Goal: Information Seeking & Learning: Learn about a topic

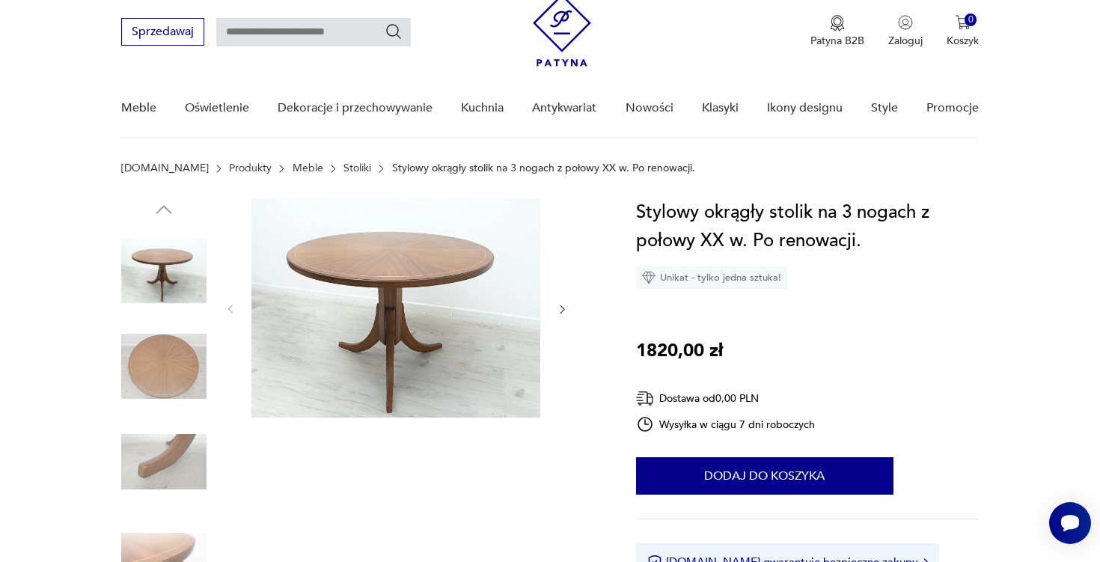
click at [176, 368] on img at bounding box center [163, 366] width 85 height 85
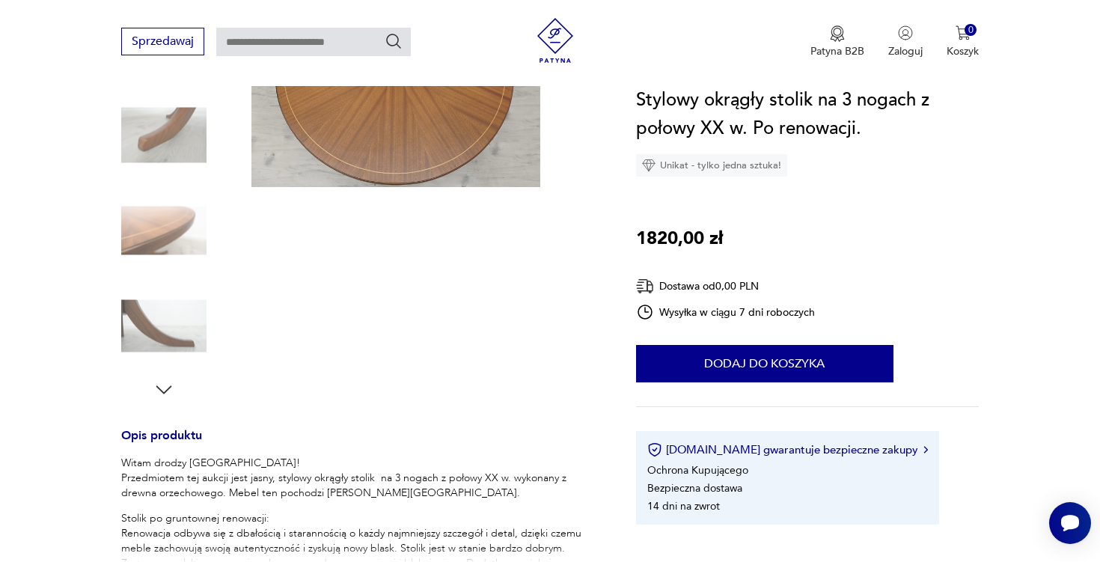
scroll to position [286, 0]
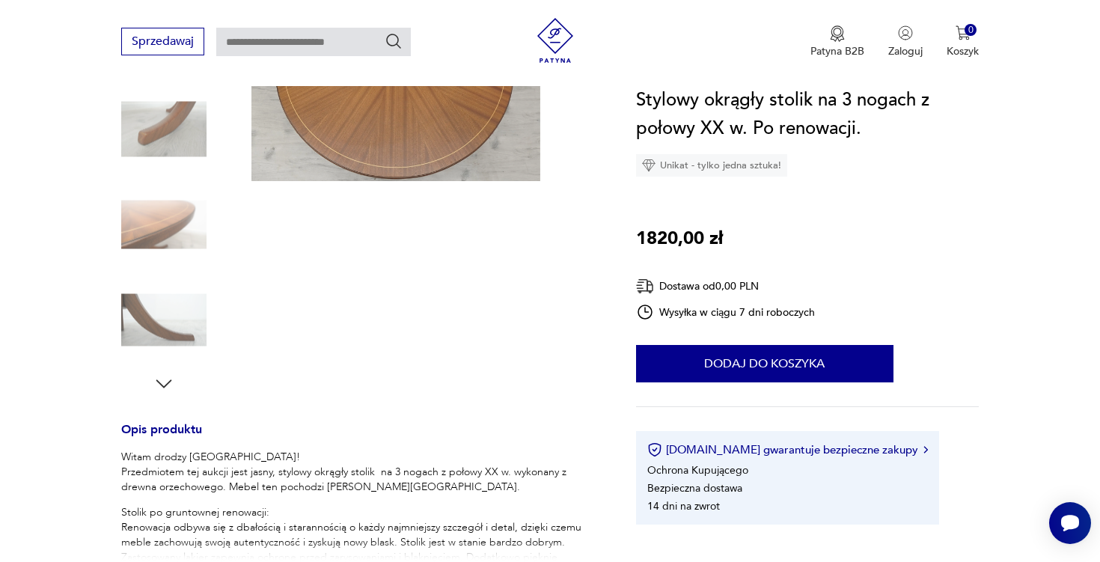
click at [171, 363] on div at bounding box center [163, 319] width 85 height 85
click at [171, 385] on icon "button" at bounding box center [164, 383] width 22 height 22
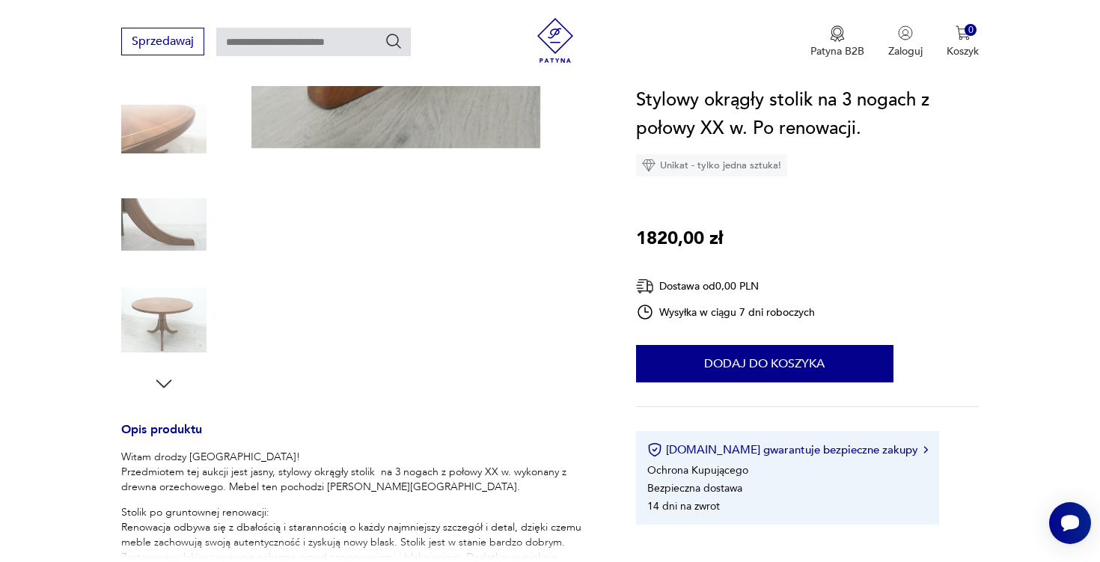
click at [171, 385] on icon "button" at bounding box center [164, 383] width 22 height 22
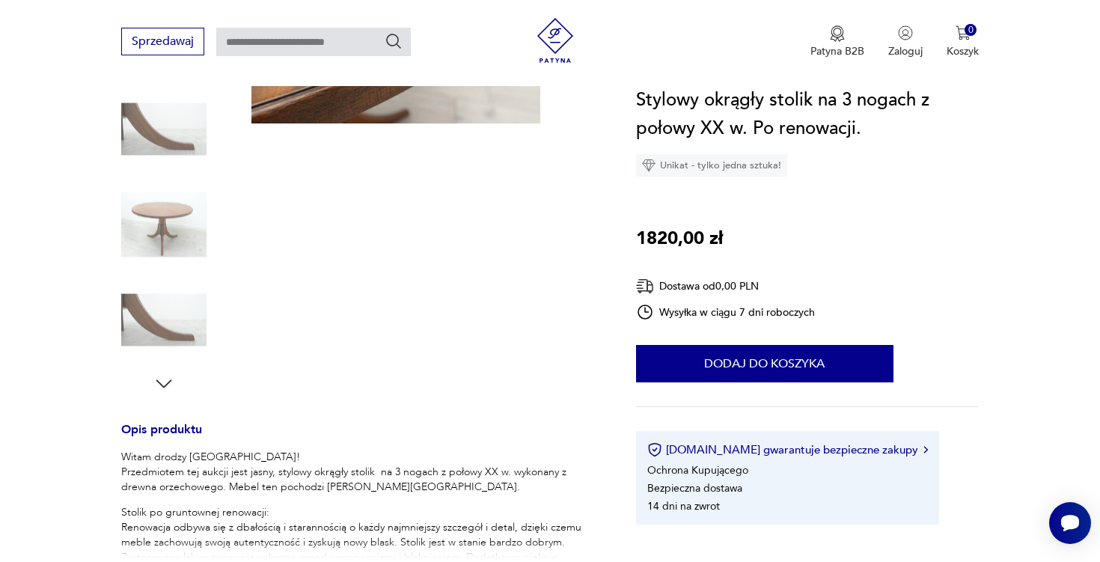
click at [171, 385] on icon "button" at bounding box center [164, 383] width 22 height 22
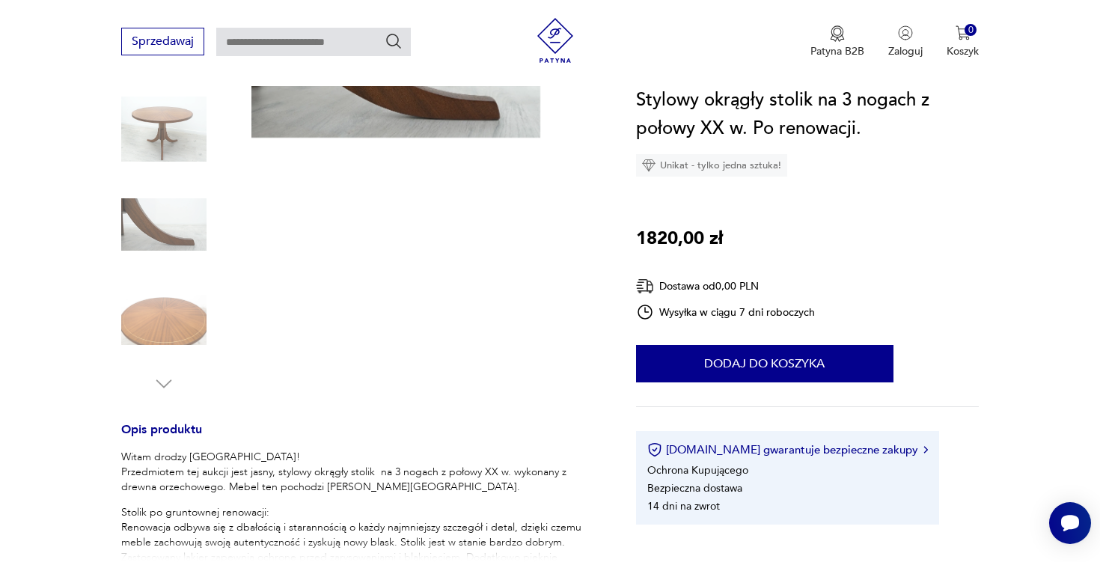
click at [158, 147] on img at bounding box center [163, 129] width 85 height 85
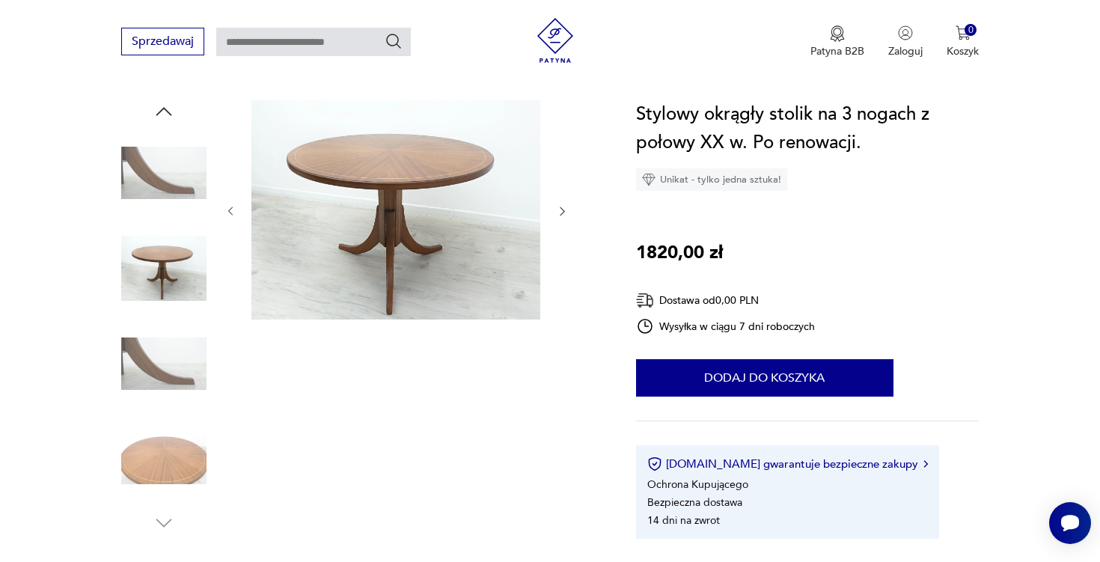
scroll to position [123, 0]
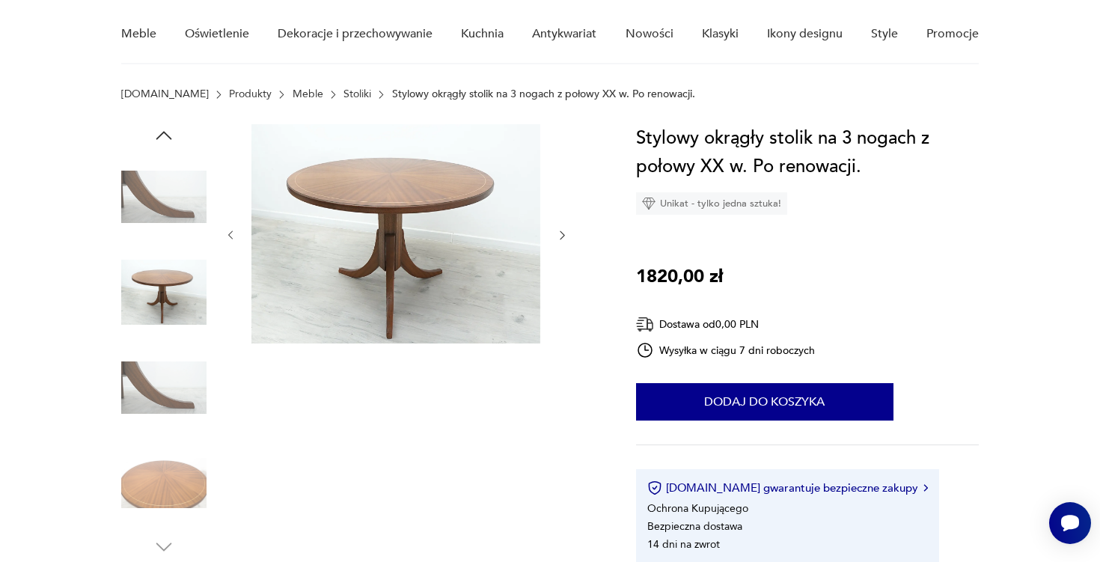
click at [302, 209] on img at bounding box center [395, 233] width 289 height 219
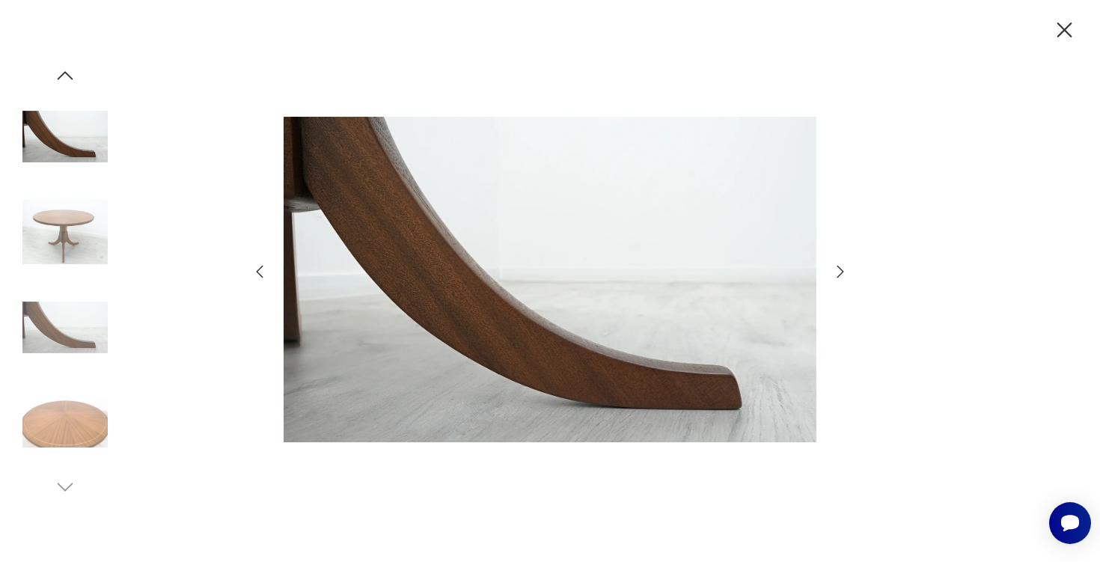
click at [61, 117] on img at bounding box center [64, 136] width 85 height 85
click at [75, 235] on img at bounding box center [64, 231] width 85 height 85
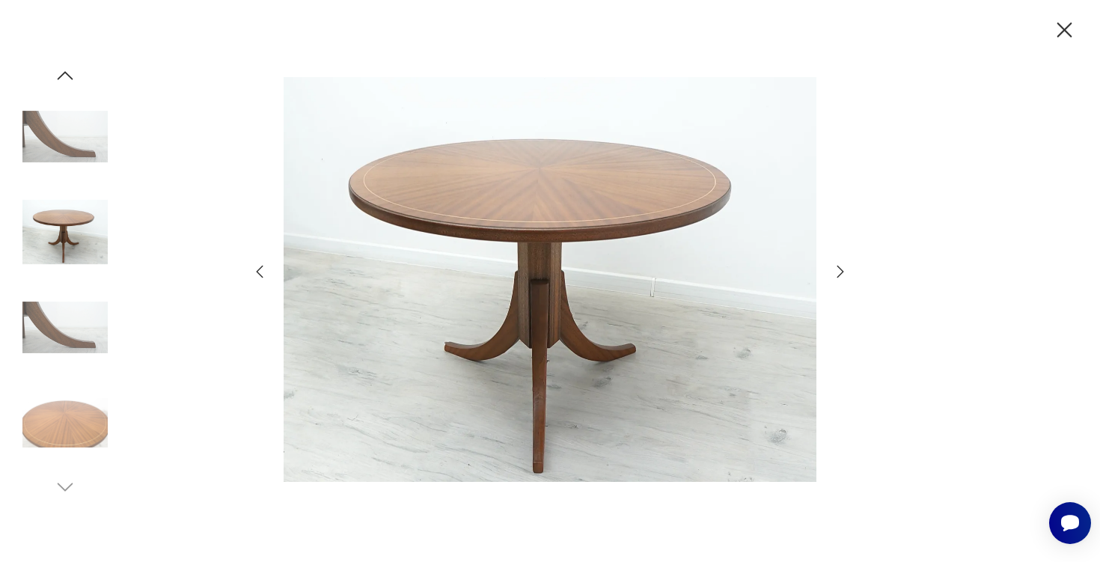
click at [86, 390] on img at bounding box center [64, 422] width 85 height 85
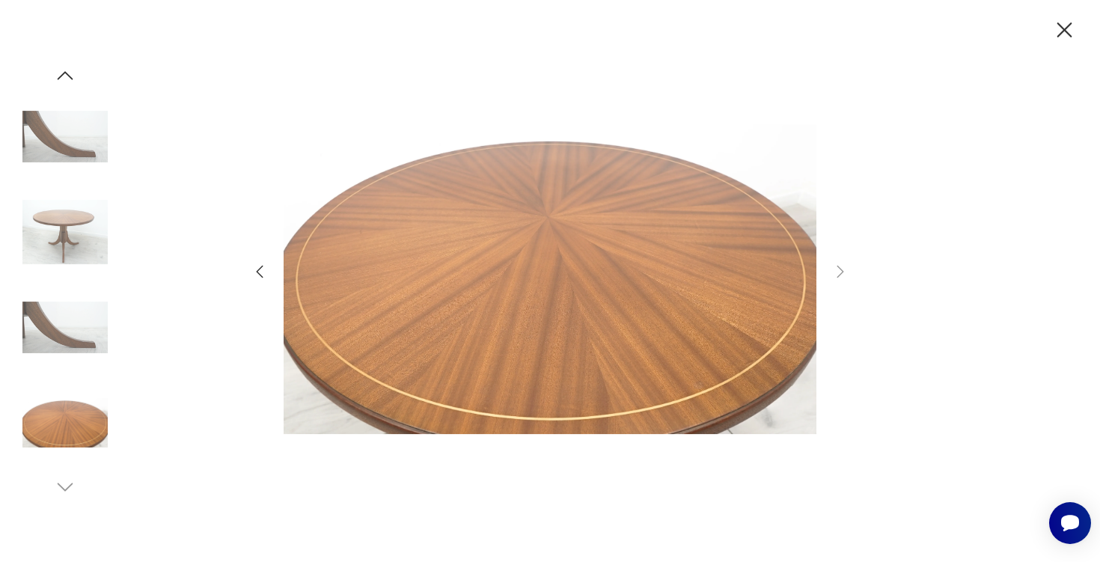
click at [86, 340] on img at bounding box center [64, 327] width 85 height 85
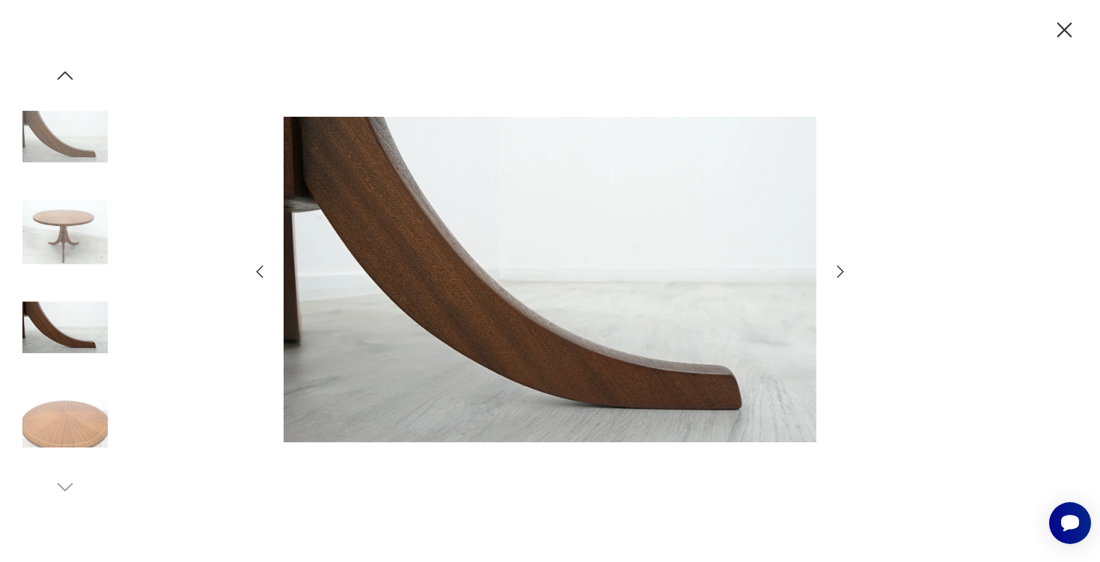
click at [67, 230] on img at bounding box center [64, 231] width 85 height 85
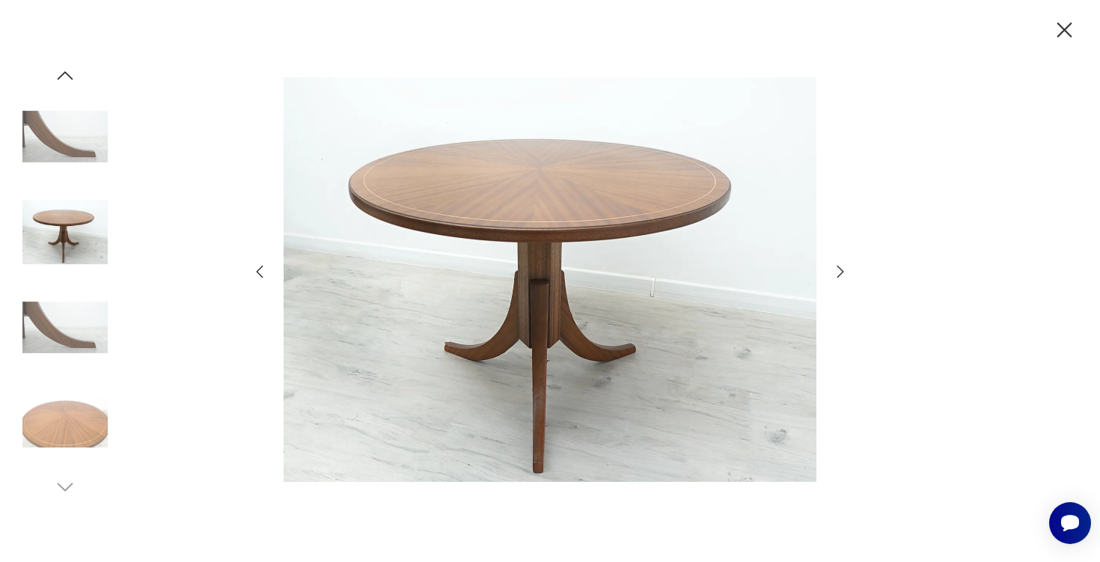
click at [60, 156] on img at bounding box center [64, 136] width 85 height 85
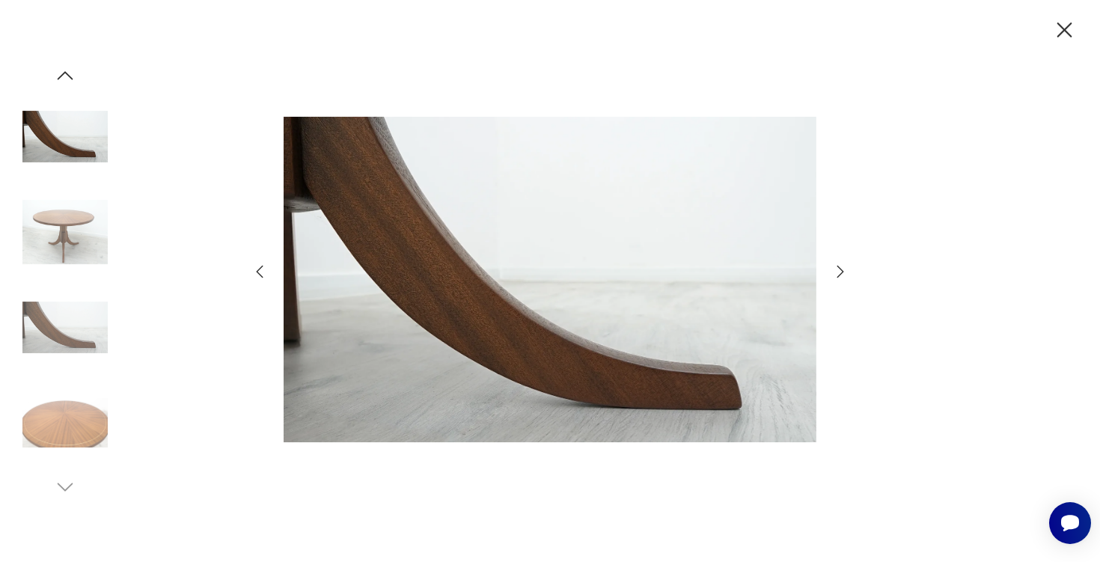
click at [62, 95] on img at bounding box center [64, 136] width 85 height 85
click at [62, 79] on icon "button" at bounding box center [65, 75] width 22 height 22
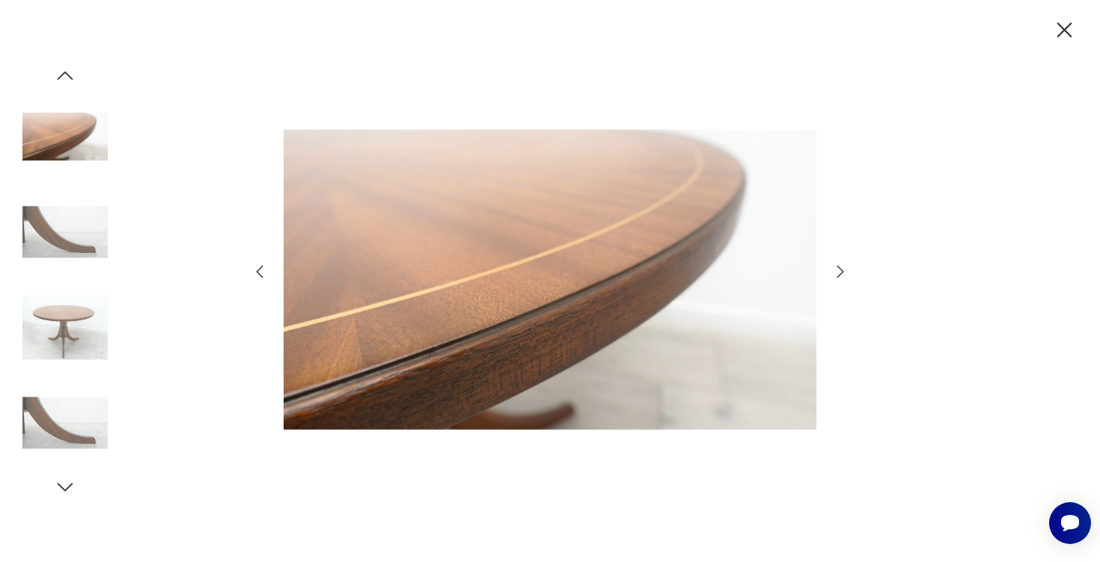
click at [62, 79] on icon "button" at bounding box center [65, 75] width 22 height 22
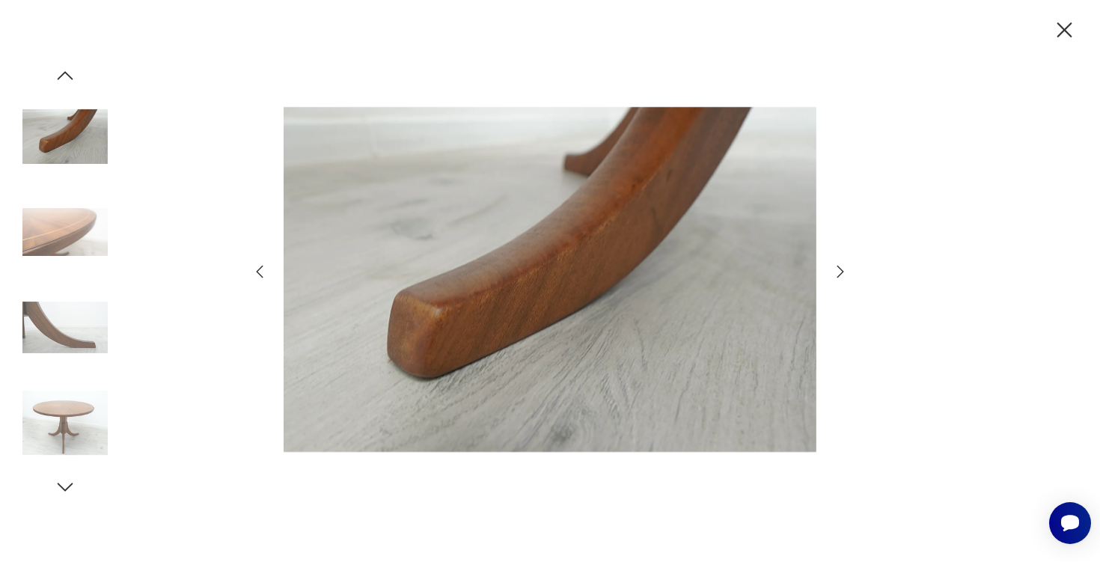
click at [62, 79] on icon "button" at bounding box center [65, 75] width 22 height 22
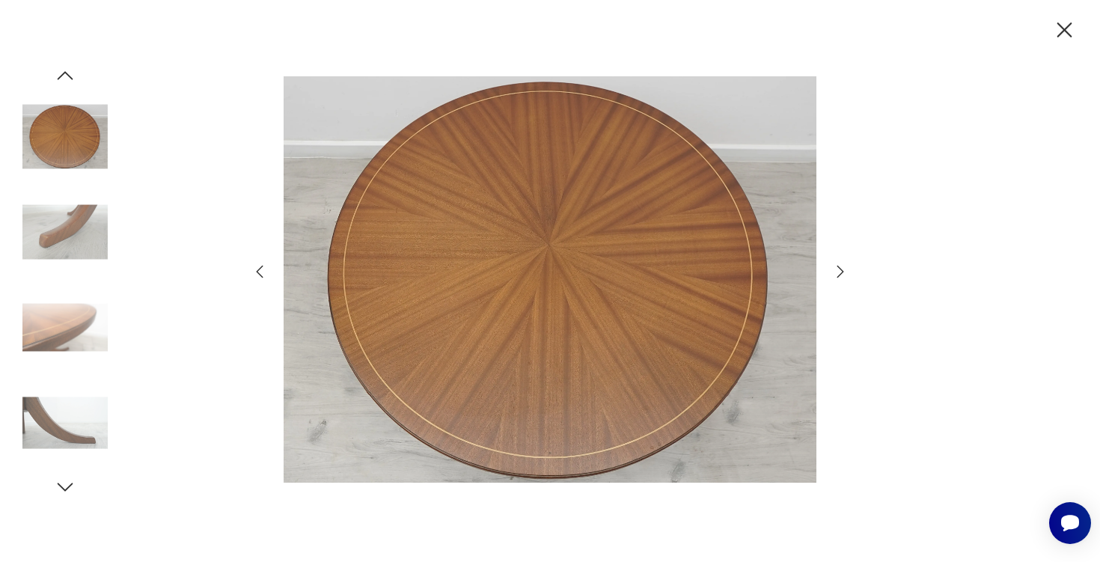
click at [63, 80] on icon "button" at bounding box center [65, 75] width 22 height 22
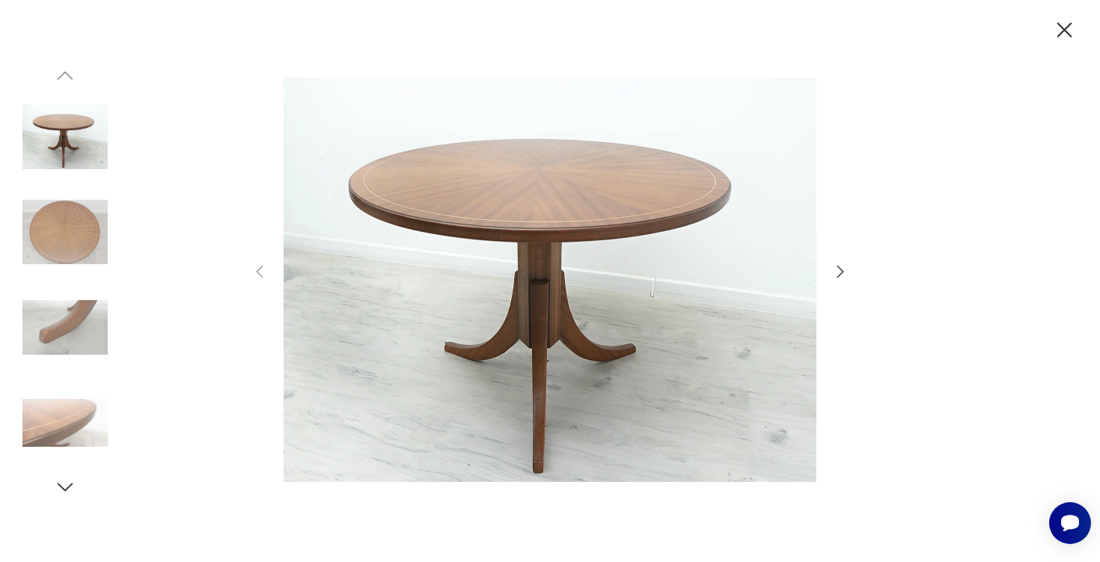
click at [64, 482] on icon "button" at bounding box center [65, 487] width 22 height 22
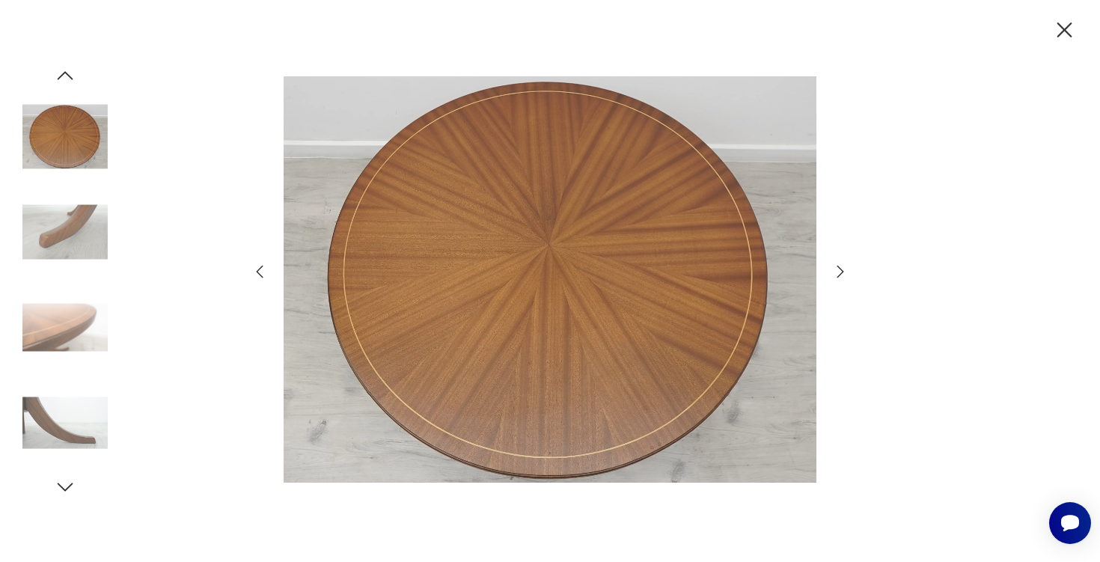
click at [64, 482] on icon "button" at bounding box center [65, 487] width 22 height 22
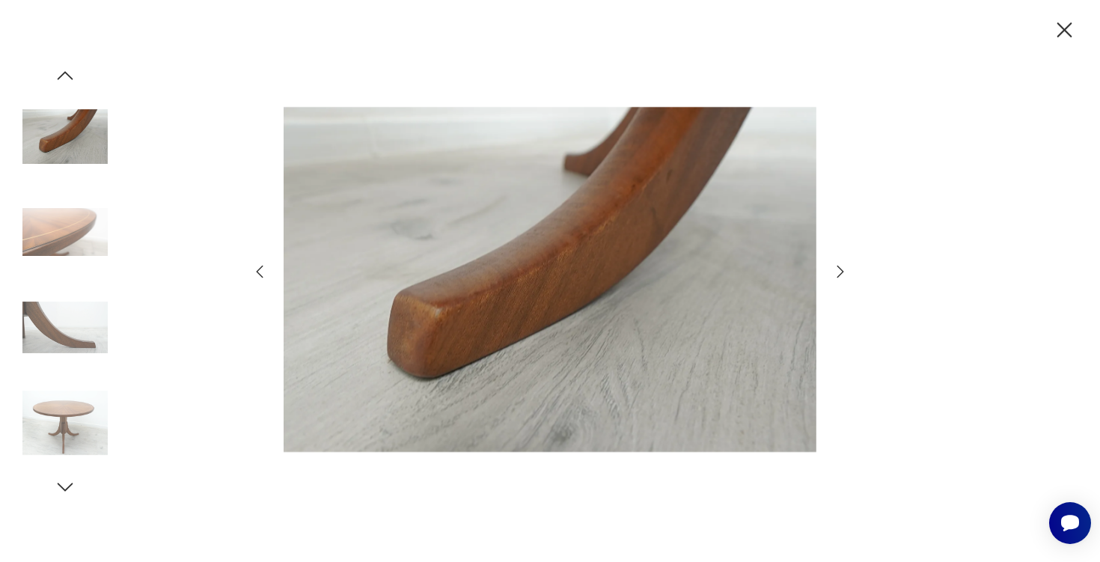
click at [71, 71] on icon "button" at bounding box center [65, 75] width 22 height 22
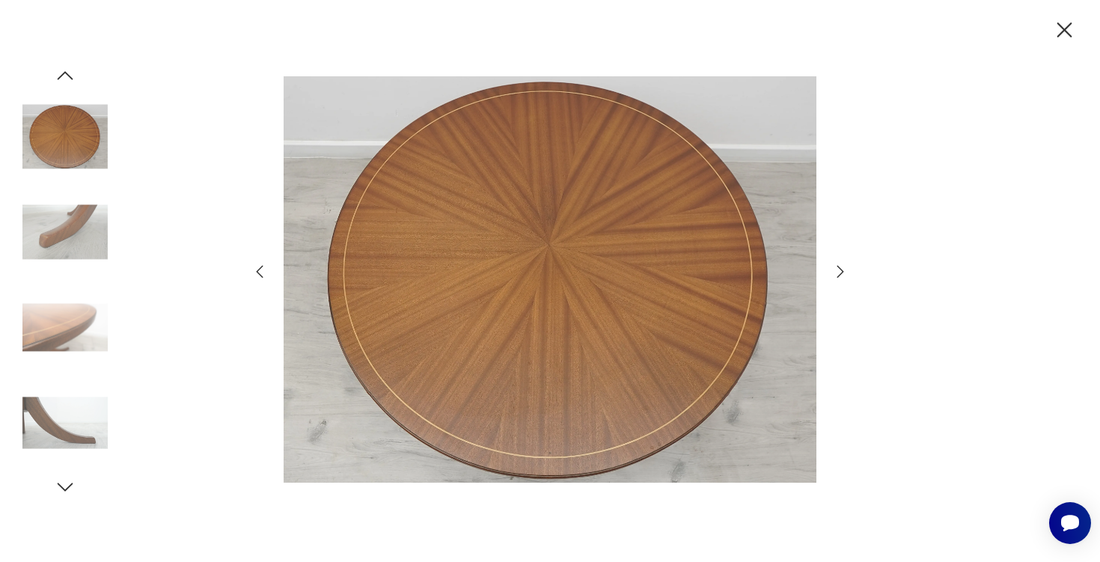
click at [62, 488] on icon "button" at bounding box center [65, 487] width 22 height 22
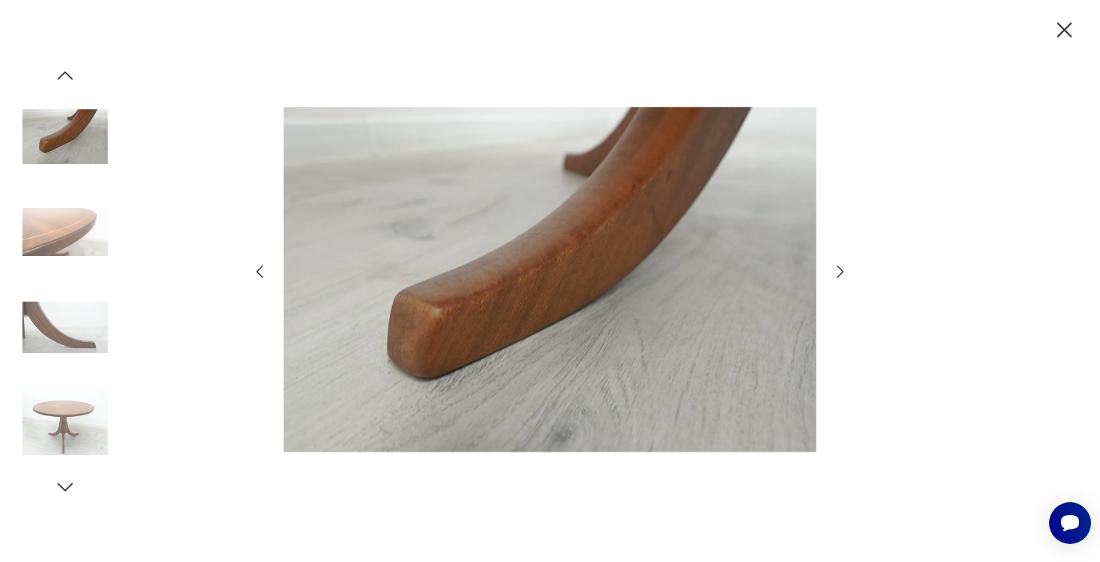
click at [62, 488] on icon "button" at bounding box center [65, 487] width 22 height 22
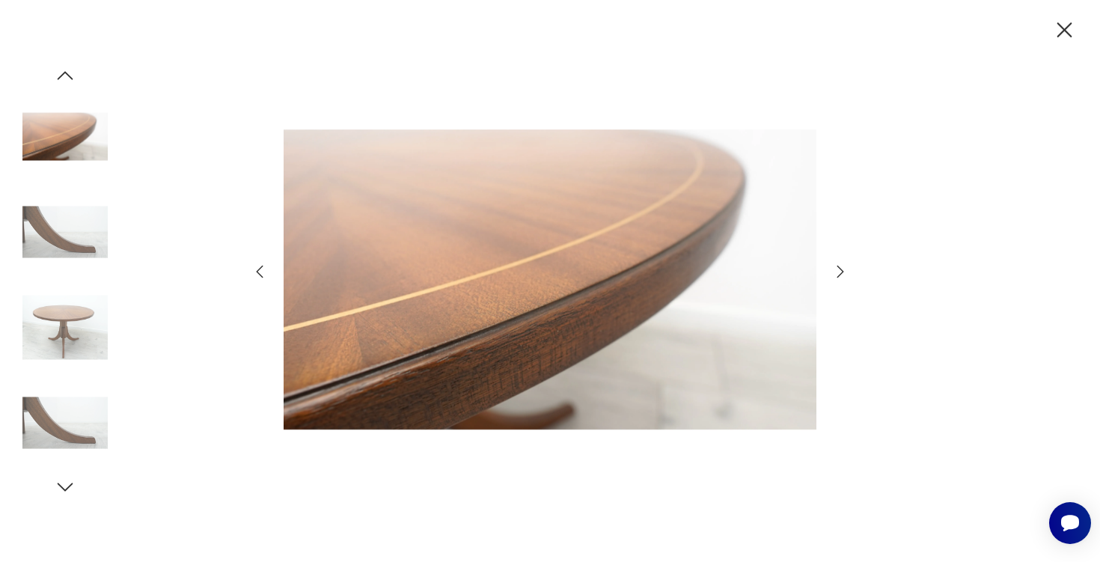
click at [62, 488] on icon "button" at bounding box center [65, 487] width 22 height 22
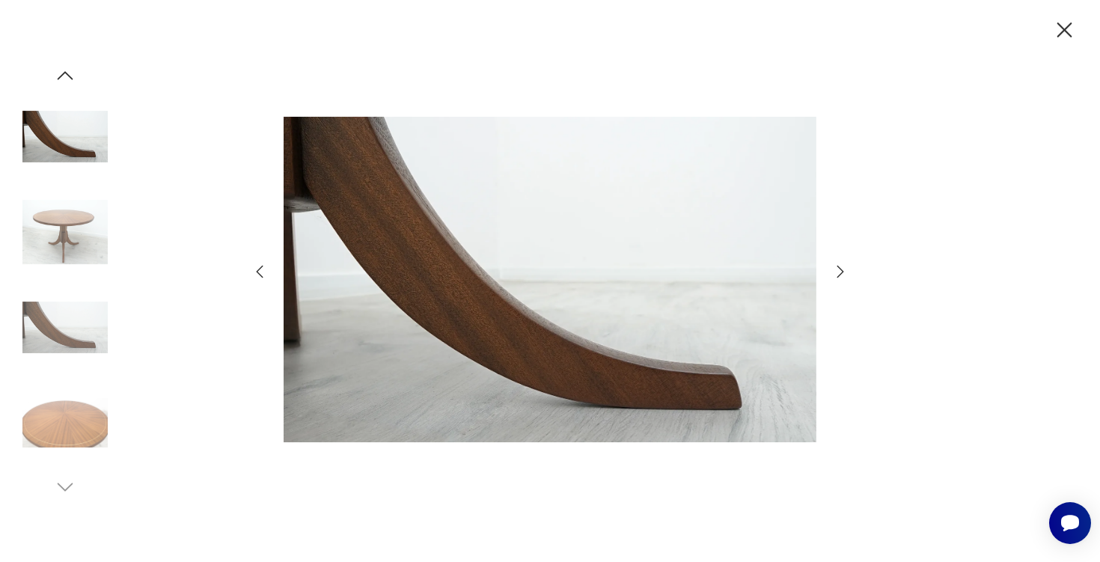
click at [1073, 21] on icon "button" at bounding box center [1064, 30] width 26 height 26
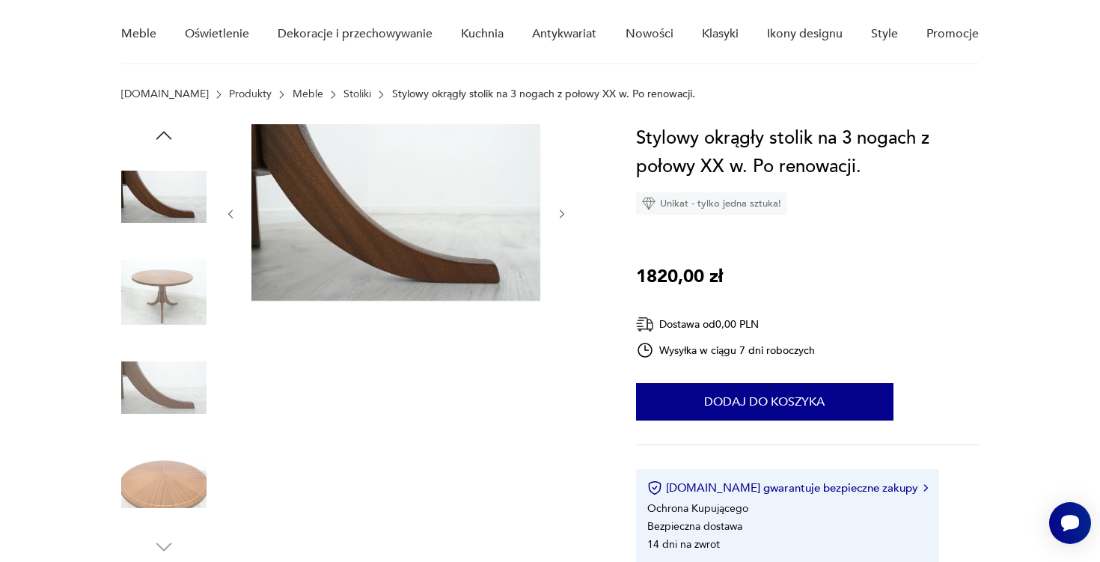
click at [138, 289] on img at bounding box center [163, 292] width 85 height 85
